Goal: Navigation & Orientation: Find specific page/section

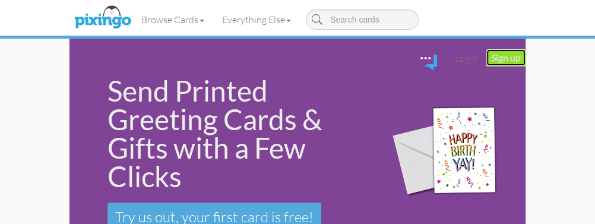
click at [439, 59] on link "Sign up" at bounding box center [506, 57] width 39 height 17
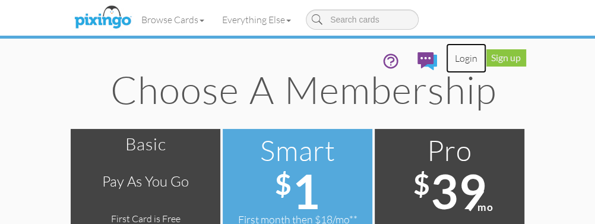
click at [439, 65] on link "Login" at bounding box center [466, 58] width 40 height 30
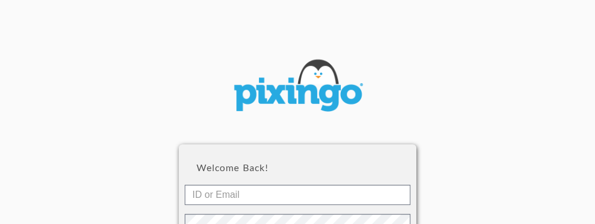
type input "[PERSON_NAME][EMAIL_ADDRESS][DOMAIN_NAME]"
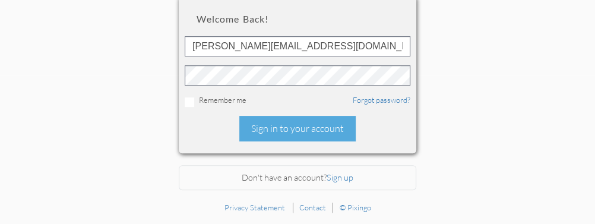
scroll to position [150, 0]
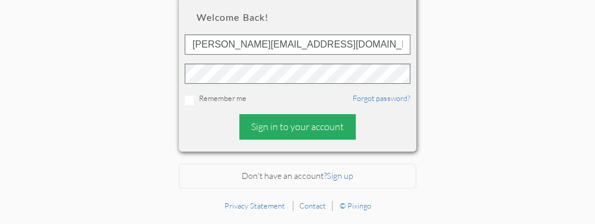
click at [280, 128] on div "Sign in to your account" at bounding box center [297, 127] width 116 height 26
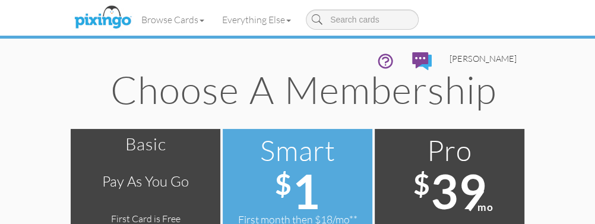
click at [439, 66] on link "[PERSON_NAME]" at bounding box center [483, 58] width 85 height 30
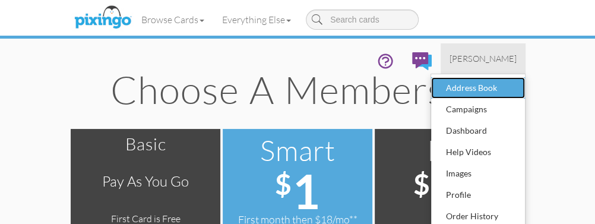
click at [439, 86] on div "Address Book" at bounding box center [478, 88] width 70 height 18
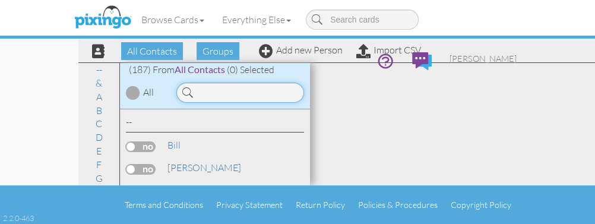
click at [239, 92] on input at bounding box center [240, 93] width 128 height 20
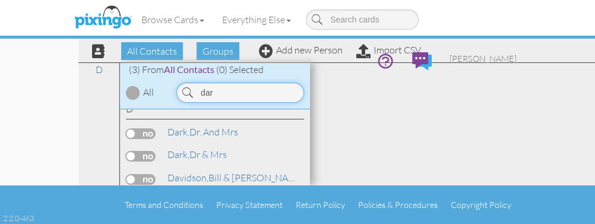
scroll to position [20, 0]
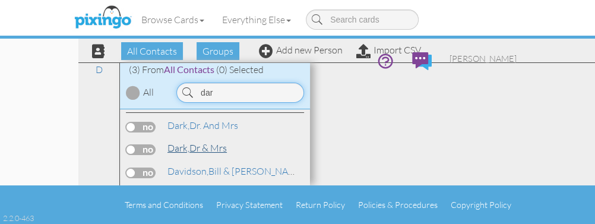
type input "dar"
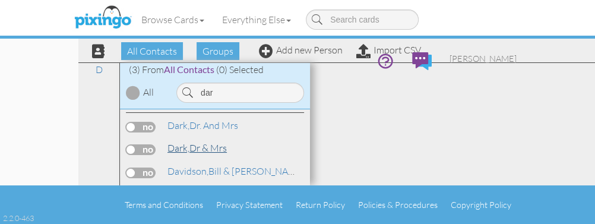
click at [197, 151] on link "Dark, Dr & Mrs" at bounding box center [197, 148] width 62 height 14
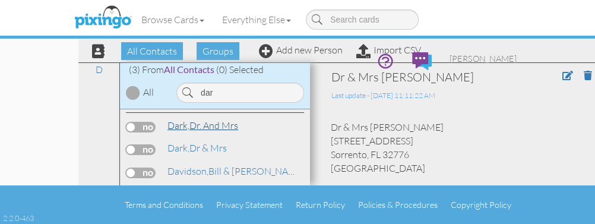
click at [179, 125] on span "Dark," at bounding box center [179, 125] width 22 height 12
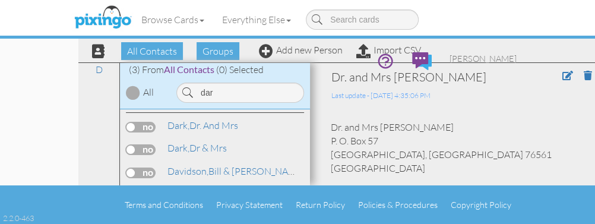
click at [285, 56] on div "Browse Cards Business Accounting Automotive Chiropractor Customer Dental Financ…" at bounding box center [297, 43] width 439 height 86
click at [305, 48] on div "Browse Cards Business Accounting Automotive Chiropractor Customer Dental Financ…" at bounding box center [297, 43] width 439 height 86
